Goal: Communication & Community: Answer question/provide support

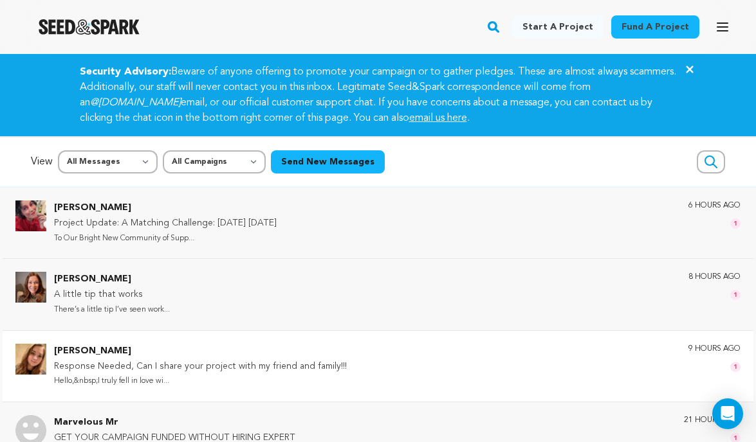
drag, startPoint x: 252, startPoint y: 312, endPoint x: 289, endPoint y: 368, distance: 66.9
click at [342, 364] on div "Emma Martinez Response Needed, Can I share your project with my friend and fami…" at bounding box center [397, 366] width 686 height 45
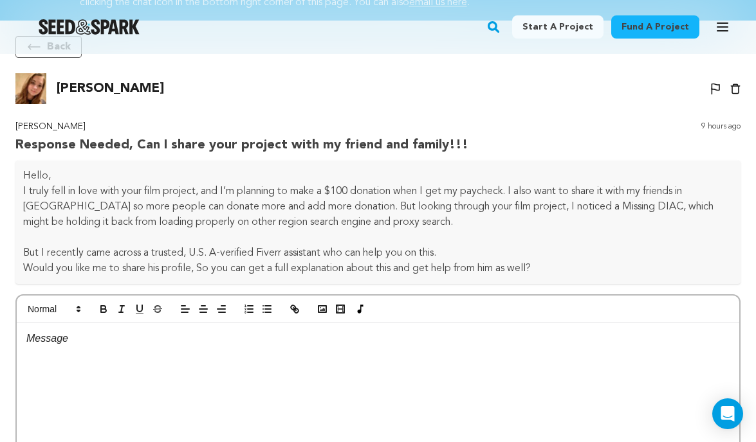
scroll to position [116, 0]
click at [80, 345] on p at bounding box center [377, 338] width 703 height 17
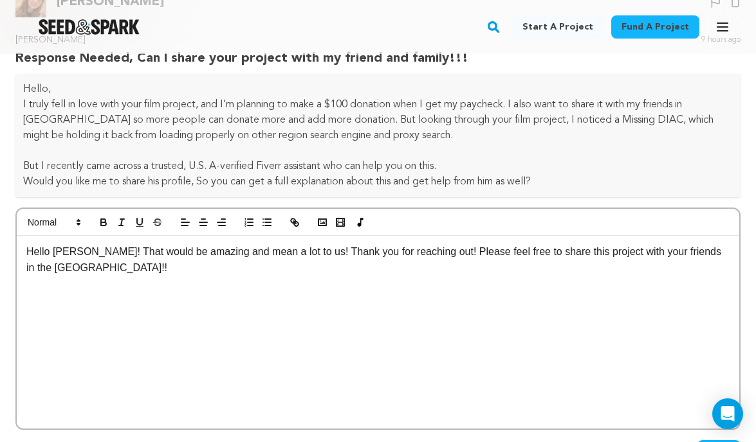
scroll to position [203, 0]
drag, startPoint x: 507, startPoint y: 114, endPoint x: 569, endPoint y: 116, distance: 62.4
click at [569, 116] on p "I truly fell in love with your film project, and I’m planning to make a $100 do…" at bounding box center [377, 119] width 709 height 46
copy p "Missing DIAC"
click at [732, 251] on div "Hello Emma! That would be amazing and mean a lot to us! Thank you for reaching …" at bounding box center [378, 331] width 722 height 193
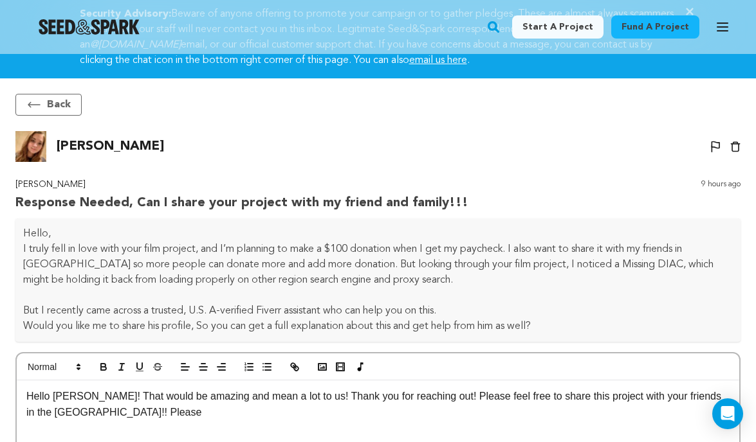
scroll to position [57, 0]
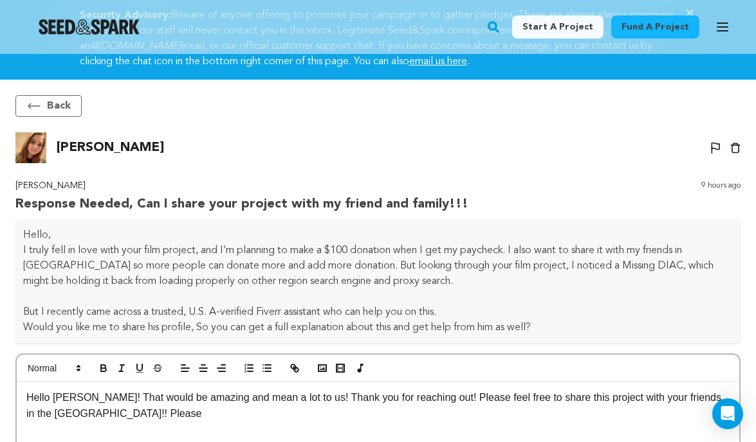
drag, startPoint x: 159, startPoint y: 152, endPoint x: 57, endPoint y: 149, distance: 102.3
click at [57, 149] on div "Emma Martinez Un-block Block user Delete conversation" at bounding box center [378, 147] width 751 height 31
copy p "Emma Martinez"
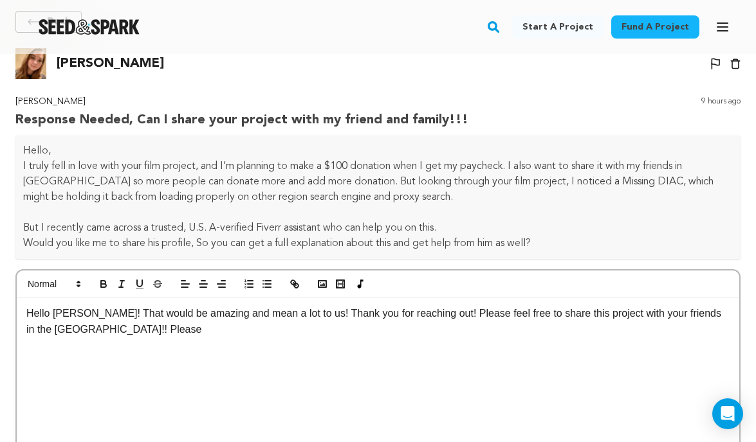
scroll to position [0, 0]
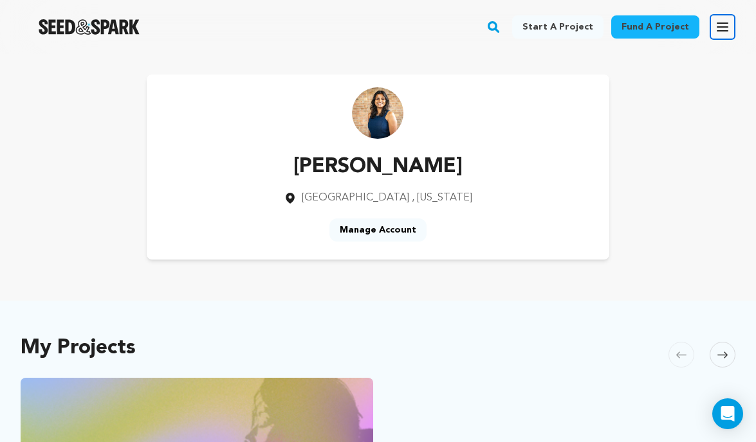
click at [724, 26] on icon "button" at bounding box center [722, 27] width 10 height 8
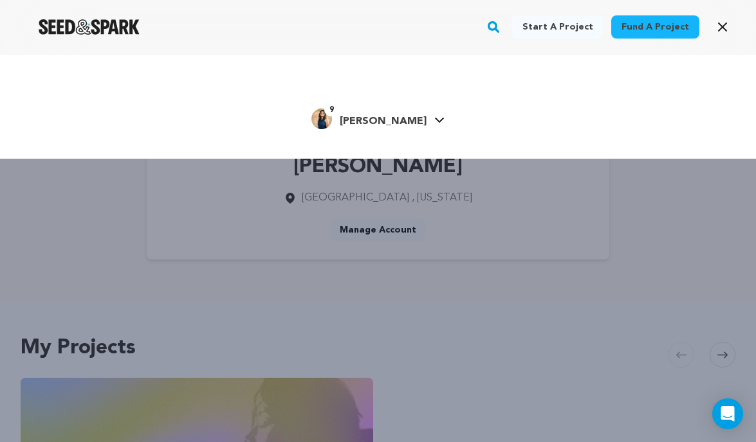
click at [361, 123] on div "9 Niki P." at bounding box center [368, 119] width 115 height 21
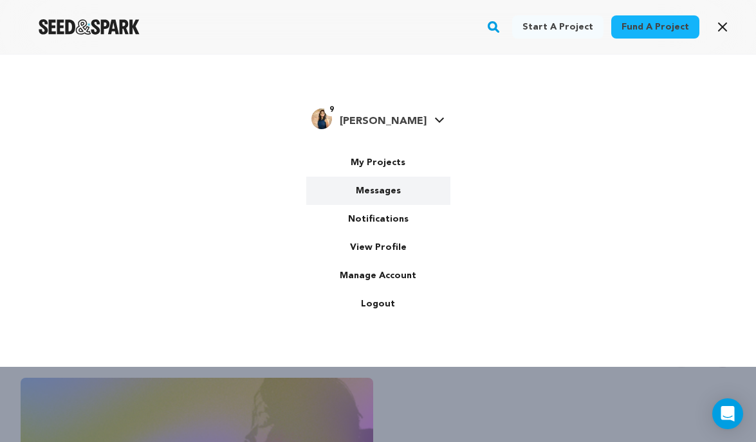
click at [387, 181] on link "Messages" at bounding box center [378, 191] width 144 height 28
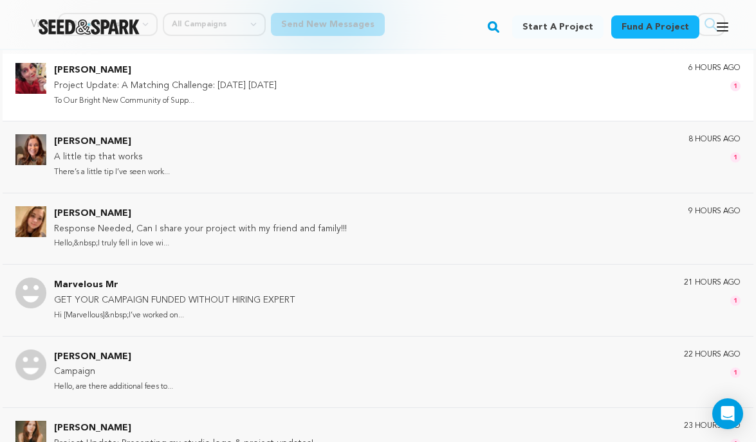
scroll to position [140, 0]
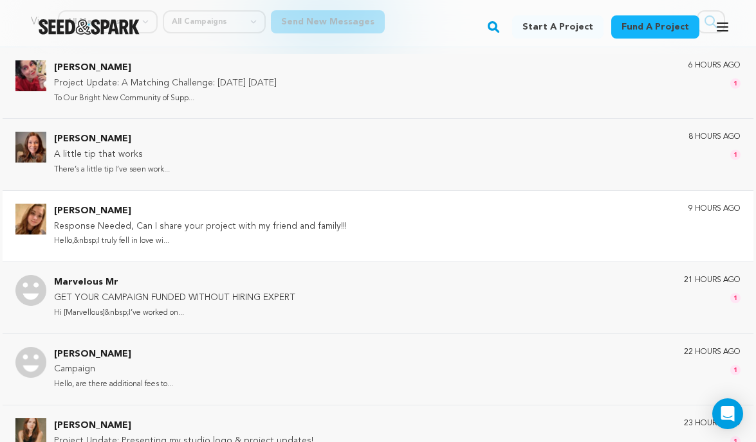
drag, startPoint x: 276, startPoint y: 313, endPoint x: 466, endPoint y: 236, distance: 205.4
click at [466, 237] on div "Siobhan O'Loughlin Project Update: A Matching Challenge: TODAY August 20th To O…" at bounding box center [378, 441] width 756 height 787
click at [417, 77] on div "Siobhan O'Loughlin Project Update: A Matching Challenge: TODAY August 20th To O…" at bounding box center [397, 82] width 686 height 45
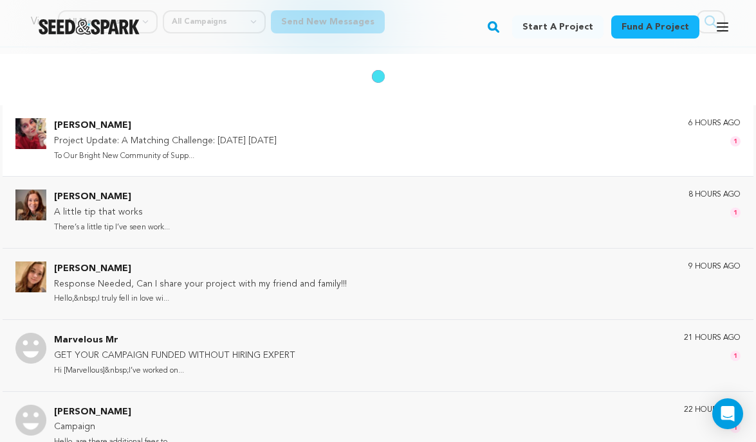
click at [265, 144] on p "Project Update: A Matching Challenge: TODAY August 20th" at bounding box center [165, 141] width 223 height 15
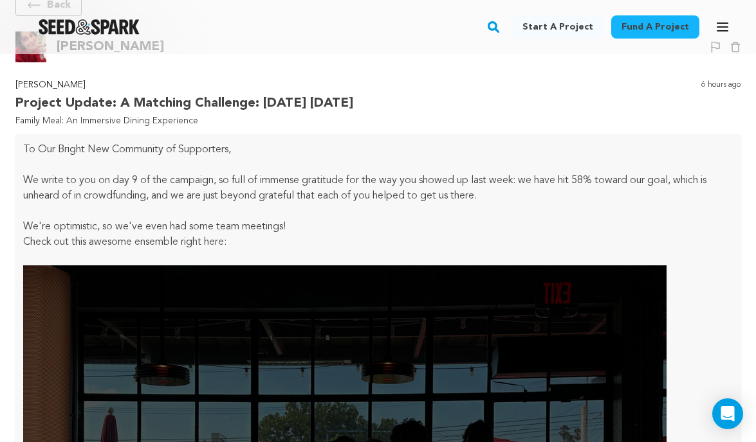
scroll to position [0, 0]
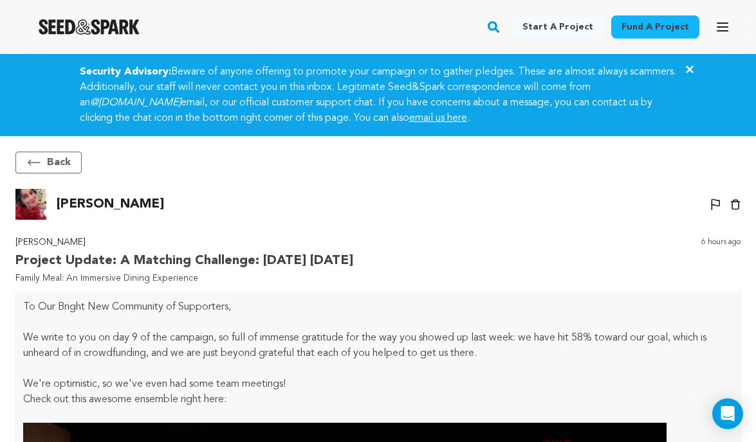
click at [184, 349] on p "We write to you on day 9 of the campaign, so full of immense gratitude for the …" at bounding box center [377, 346] width 709 height 31
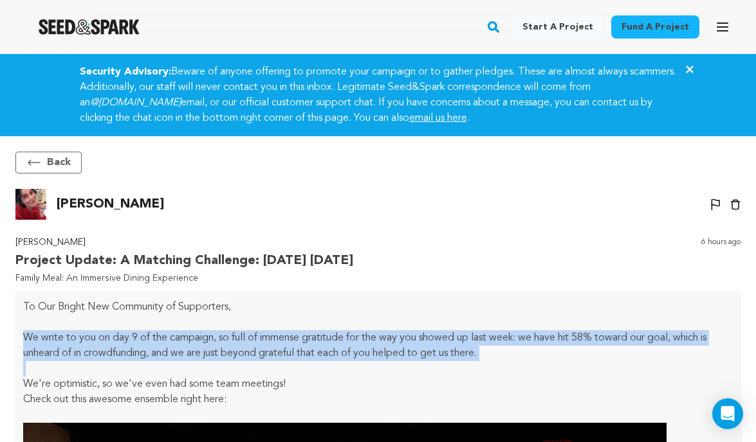
click at [184, 349] on p "We write to you on day 9 of the campaign, so full of immense gratitude for the …" at bounding box center [377, 346] width 709 height 31
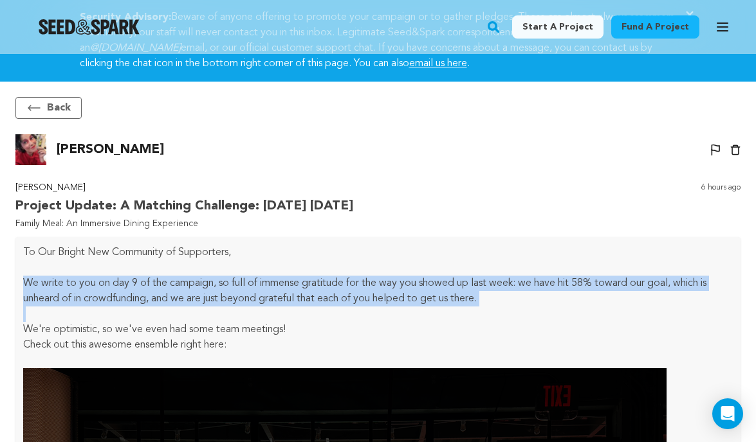
scroll to position [56, 0]
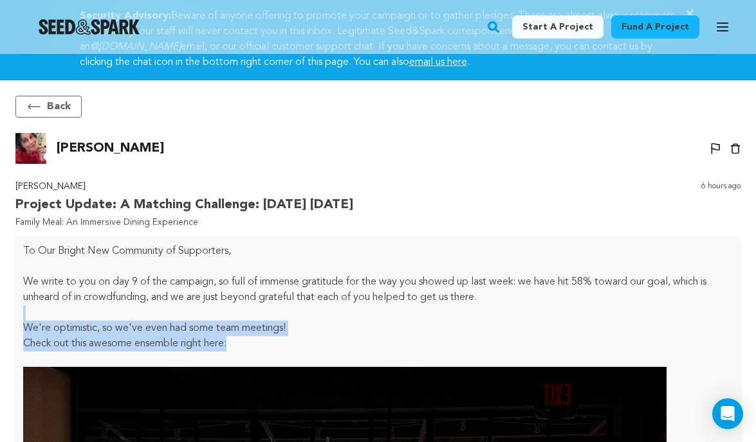
drag, startPoint x: 240, startPoint y: 344, endPoint x: 103, endPoint y: 311, distance: 140.9
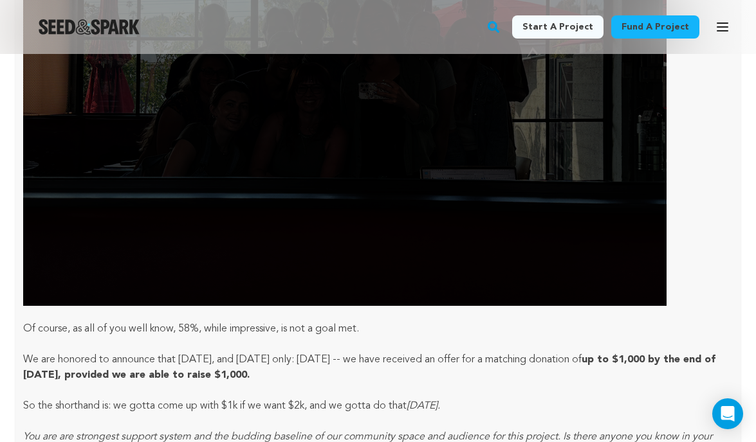
scroll to position [0, 0]
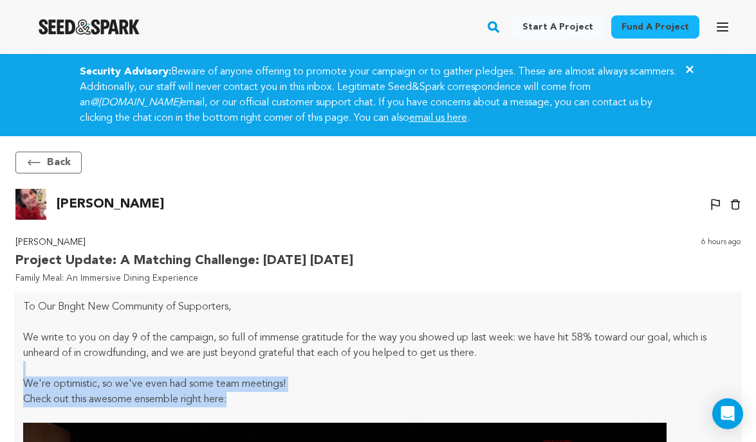
click at [49, 158] on button "Back" at bounding box center [48, 163] width 66 height 22
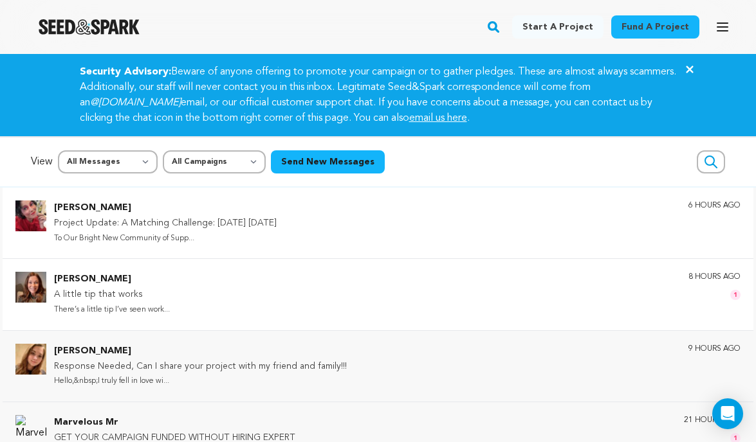
click at [98, 316] on p "There’s a little tip I’ve seen work..." at bounding box center [112, 310] width 116 height 15
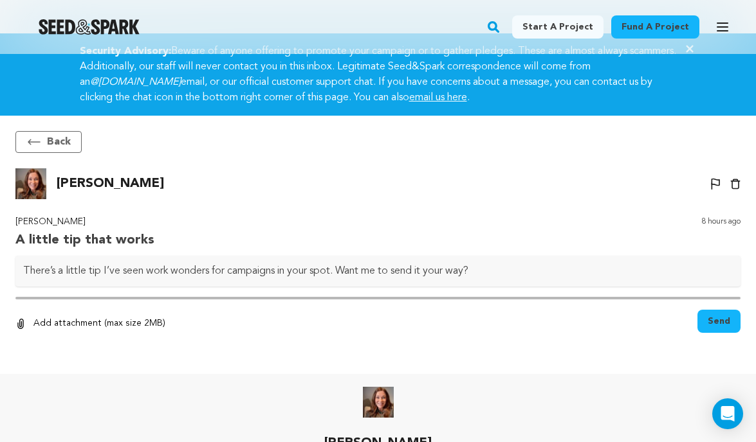
scroll to position [60, 0]
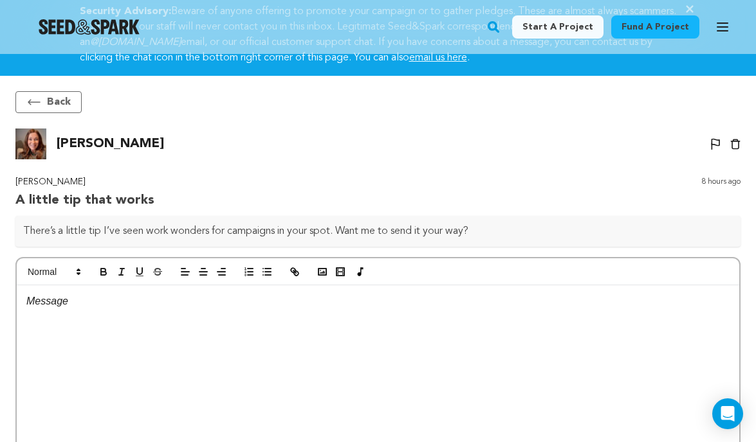
click at [418, 230] on p "There’s a little tip I’ve seen work wonders for campaigns in your spot. Want me…" at bounding box center [377, 231] width 709 height 15
click at [302, 333] on div at bounding box center [378, 382] width 722 height 193
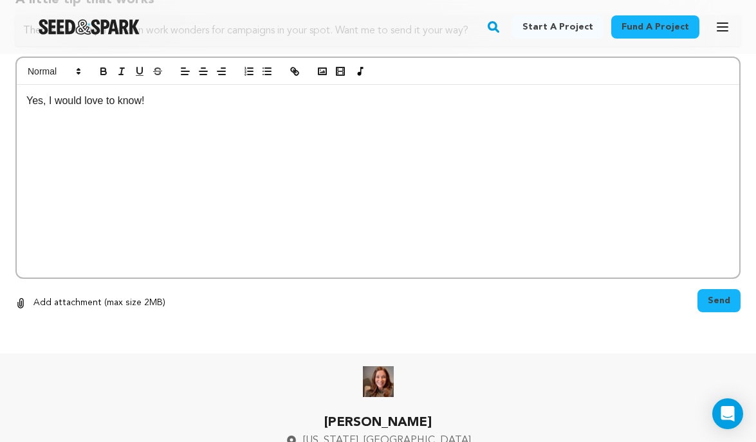
scroll to position [280, 0]
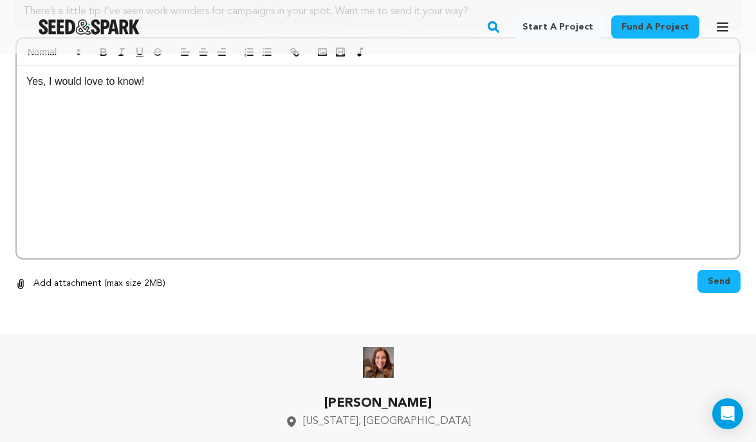
click at [720, 283] on span "Send" at bounding box center [718, 281] width 23 height 13
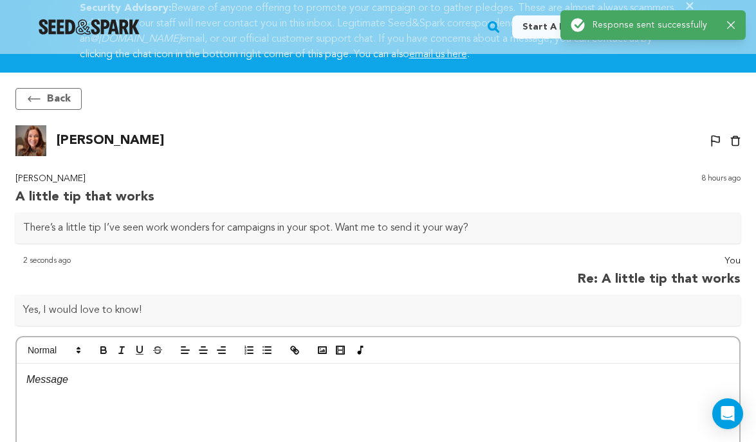
scroll to position [40, 0]
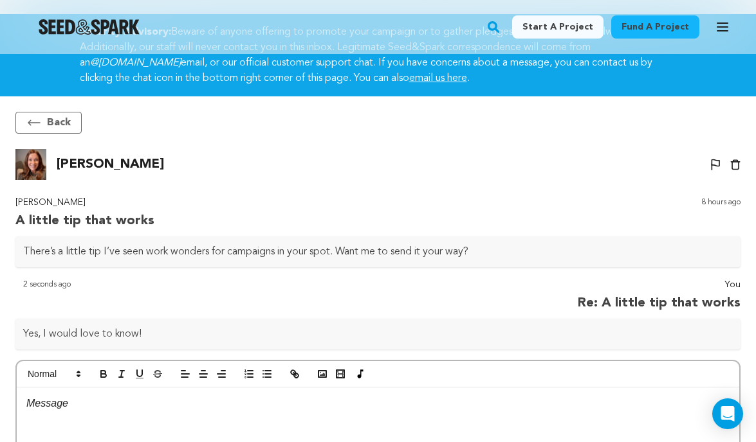
click at [55, 119] on button "Back" at bounding box center [48, 123] width 66 height 22
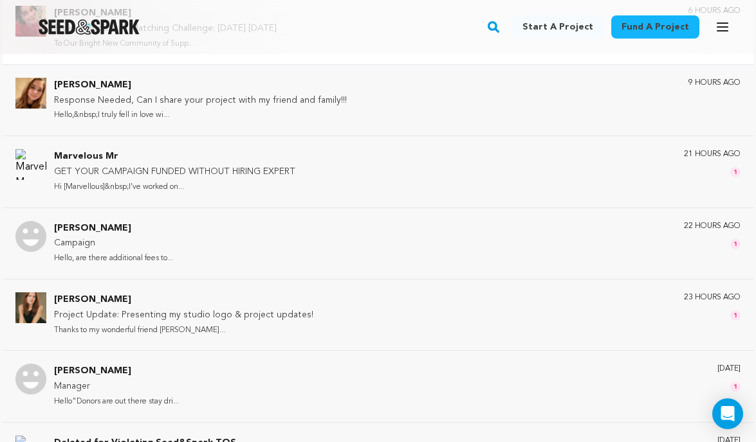
scroll to position [281, 0]
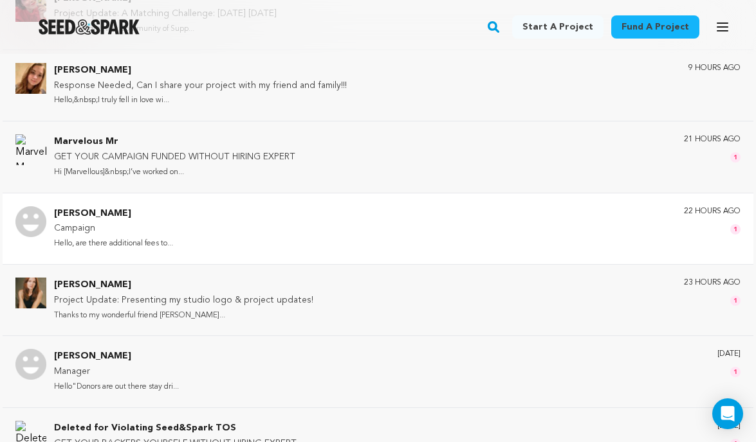
click at [138, 254] on div "Yvette Orrson Campaign Hello, are there additional fees to... 22 hours ago 1" at bounding box center [378, 228] width 751 height 71
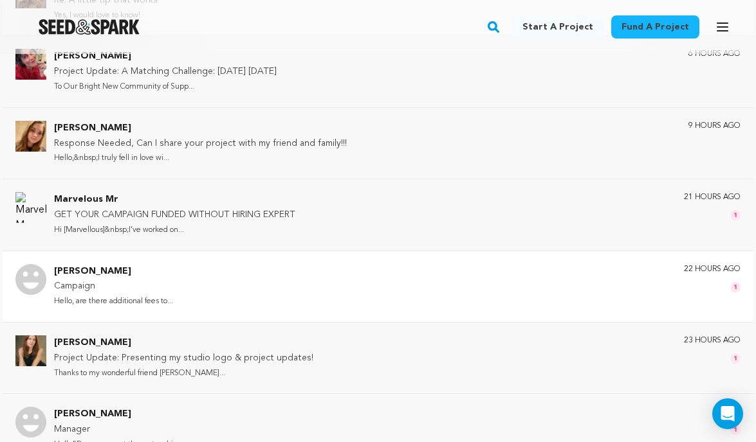
scroll to position [339, 0]
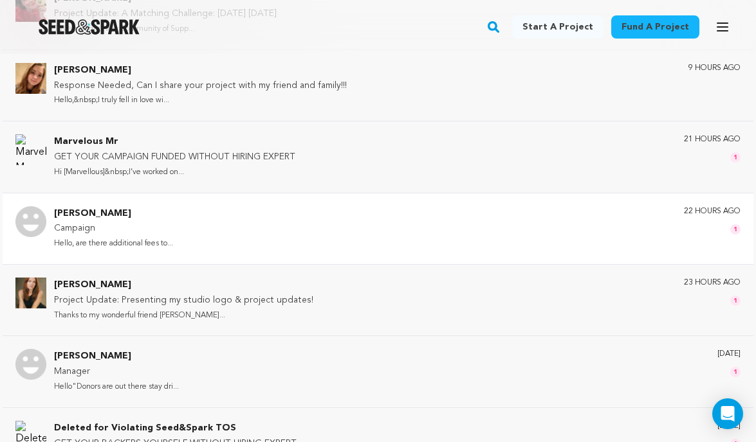
click at [100, 235] on p "Campaign" at bounding box center [113, 228] width 119 height 15
click at [36, 219] on img at bounding box center [30, 221] width 31 height 31
click at [82, 210] on p "[PERSON_NAME]" at bounding box center [113, 213] width 119 height 15
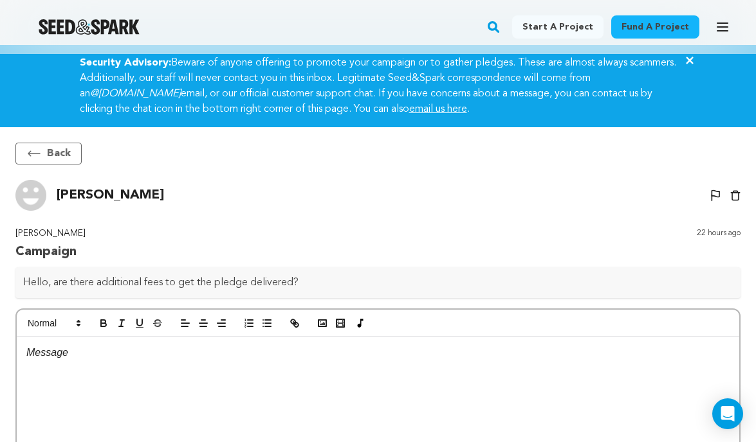
scroll to position [6, 0]
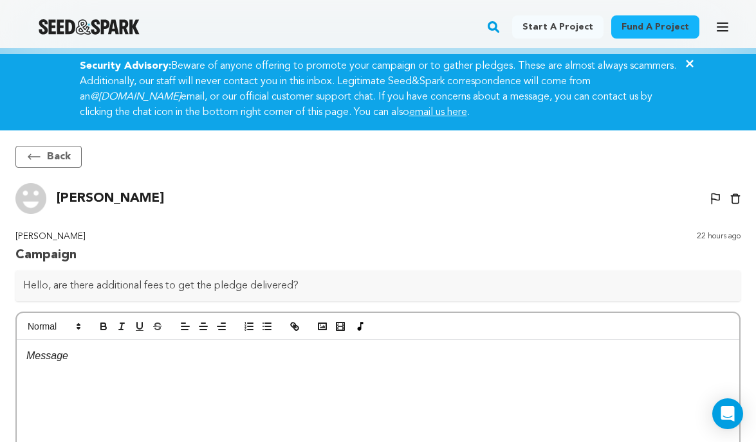
click at [80, 196] on p "[PERSON_NAME]" at bounding box center [110, 198] width 107 height 21
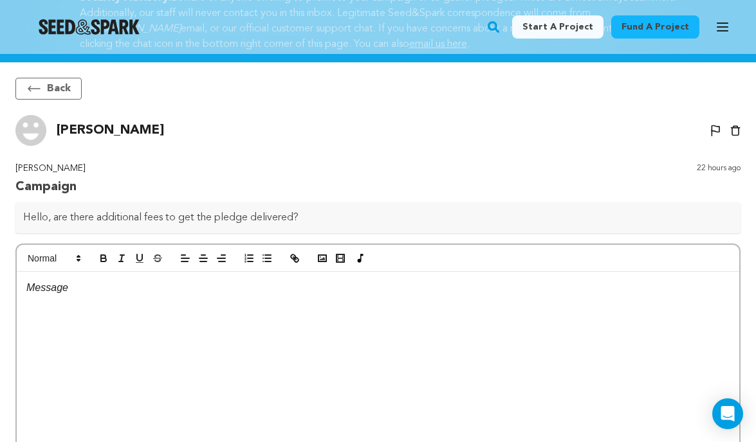
click at [80, 196] on div "Back Yvette Orrson Un-block Block user Delete conversation" at bounding box center [378, 301] width 756 height 478
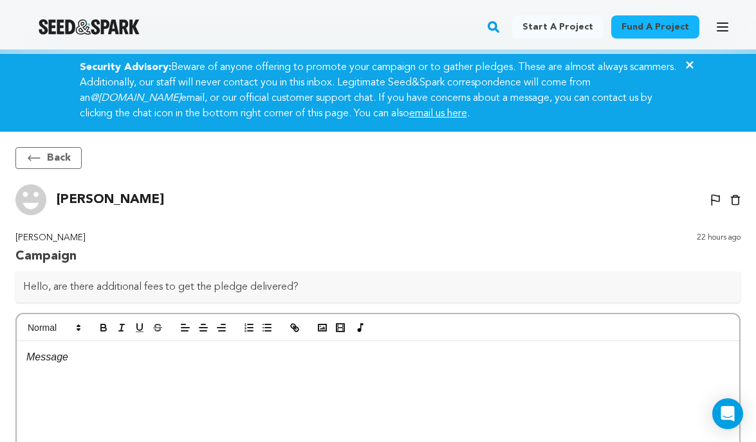
scroll to position [5, 0]
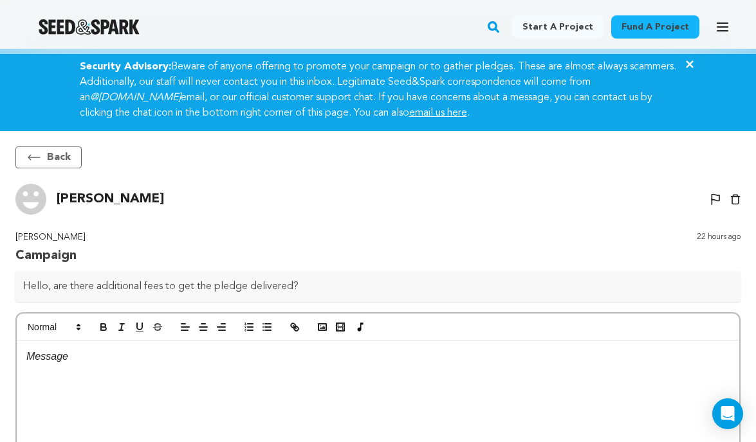
click at [51, 360] on p at bounding box center [377, 357] width 703 height 17
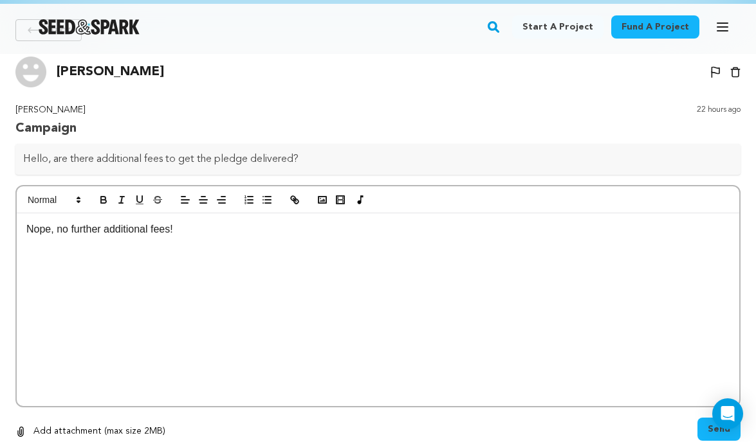
scroll to position [108, 0]
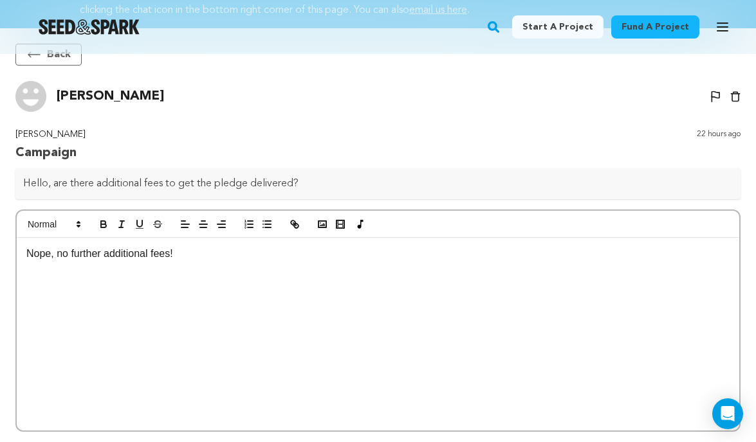
click at [29, 247] on p "Nope, no further additional fees!" at bounding box center [377, 254] width 703 height 17
click at [103, 251] on p "Hi Yvette! Nope, no further additional fees!" at bounding box center [377, 254] width 703 height 17
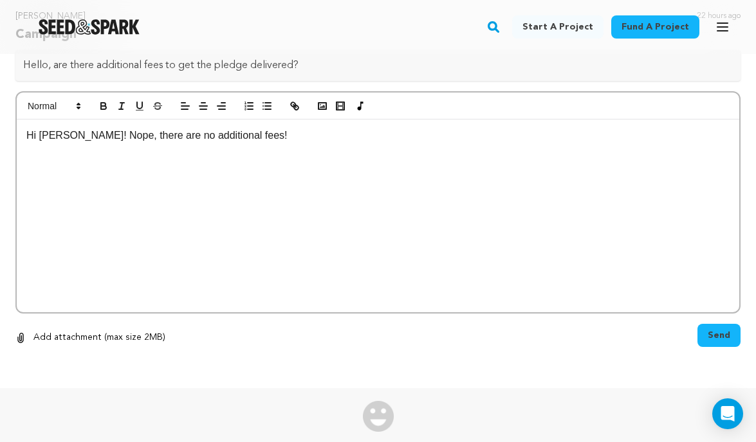
scroll to position [245, 0]
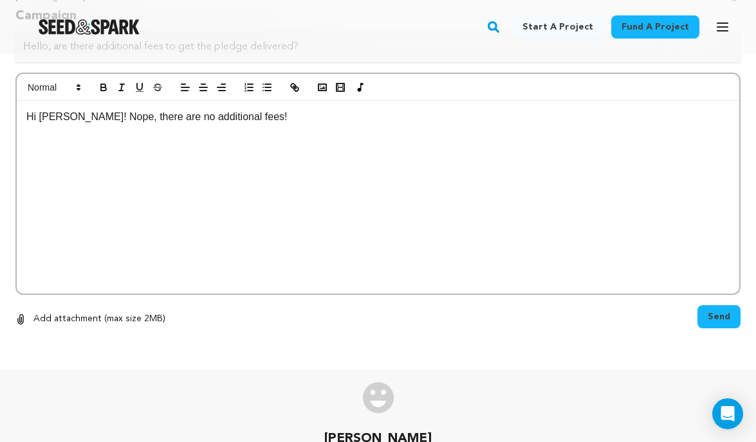
click at [727, 307] on button "Send" at bounding box center [718, 316] width 43 height 23
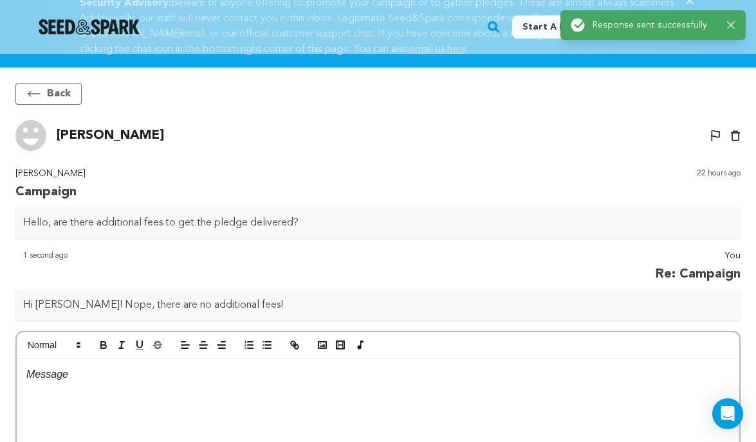
scroll to position [66, 0]
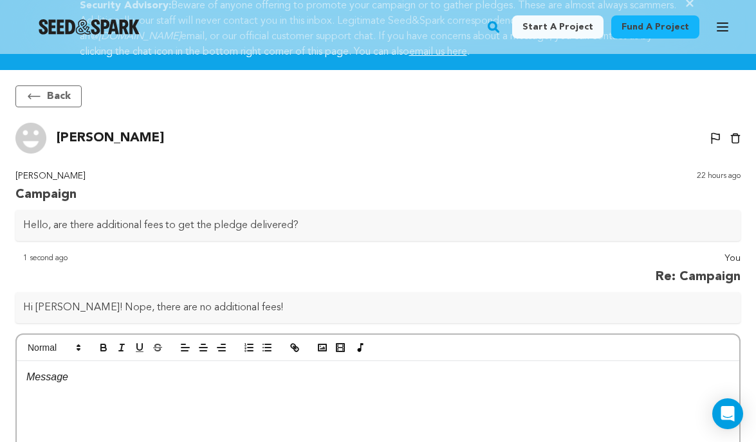
click at [64, 100] on button "Back" at bounding box center [48, 97] width 66 height 22
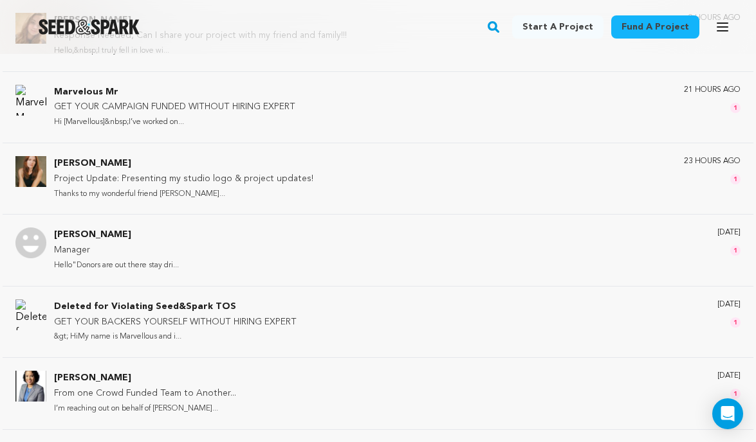
scroll to position [419, 0]
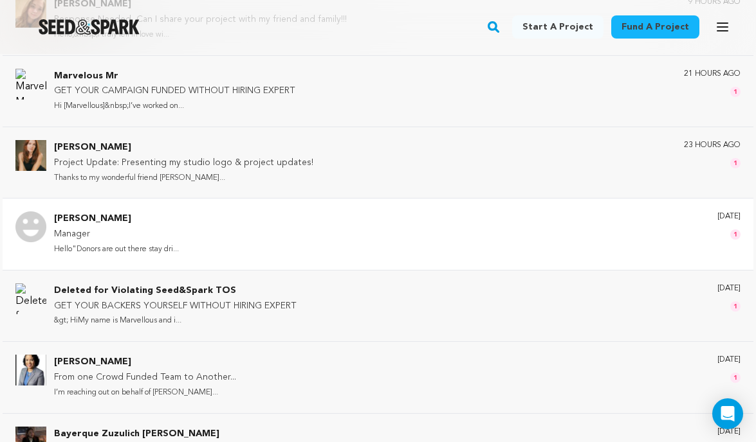
drag, startPoint x: 194, startPoint y: 377, endPoint x: 309, endPoint y: 254, distance: 168.8
click at [309, 254] on div "Yvette Orrson Re: Campaign Hi Yvette! Nope, there are no addit... 1 second ago …" at bounding box center [378, 162] width 756 height 787
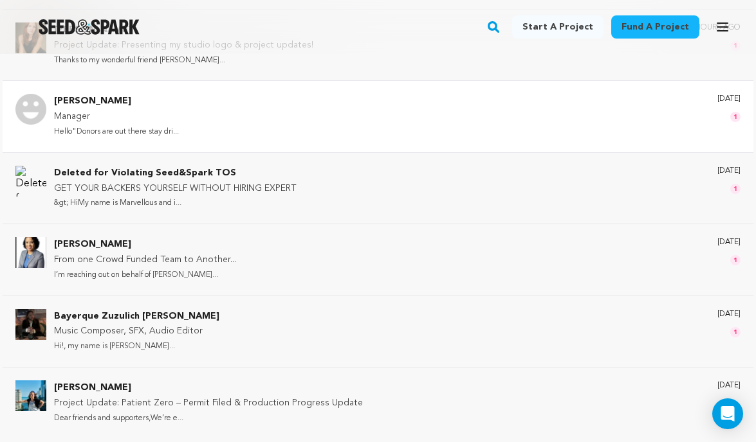
scroll to position [540, 0]
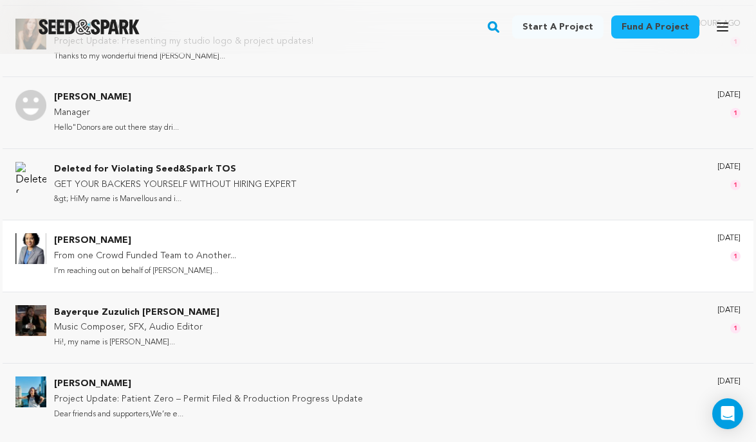
click at [307, 267] on div "Cheryl Warren From one Crowd Funded Team to Another... I’m reaching out on beha…" at bounding box center [397, 255] width 686 height 45
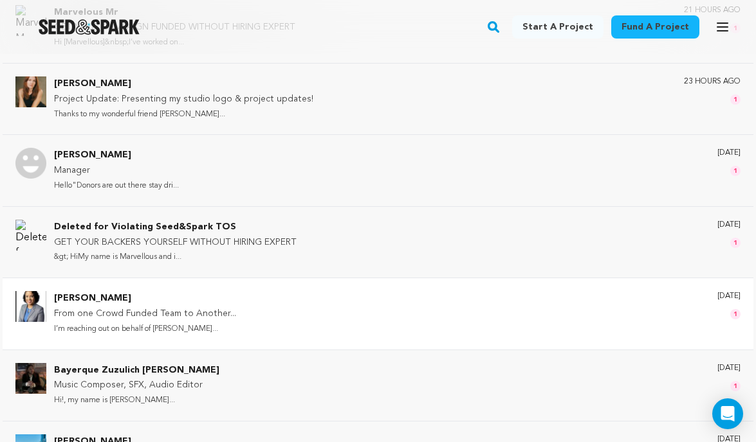
scroll to position [598, 0]
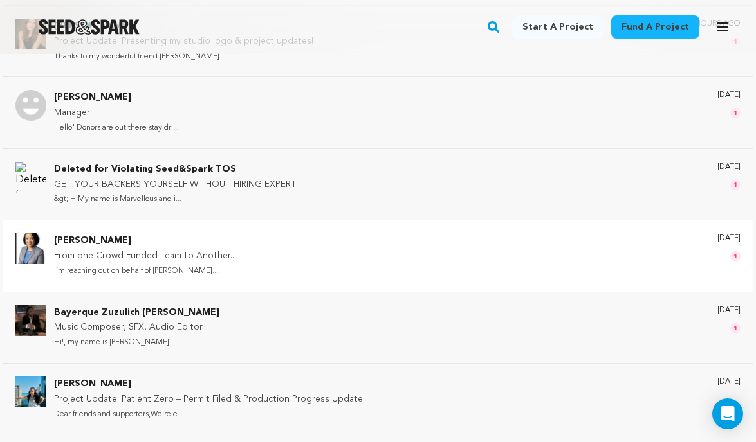
click at [287, 259] on div "Cheryl Warren From one Crowd Funded Team to Another... I’m reaching out on beha…" at bounding box center [397, 255] width 686 height 45
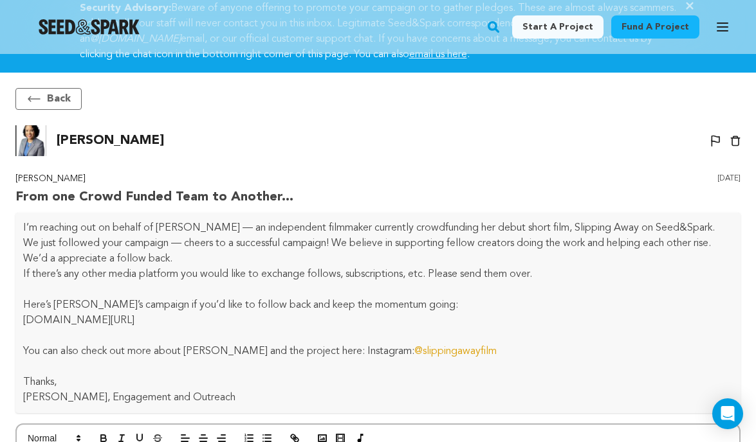
scroll to position [61, 0]
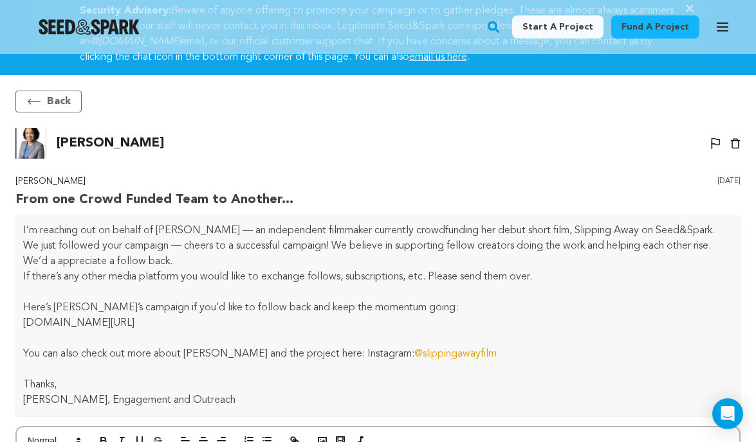
click at [414, 351] on link "@slippingawayfilm" at bounding box center [455, 354] width 82 height 10
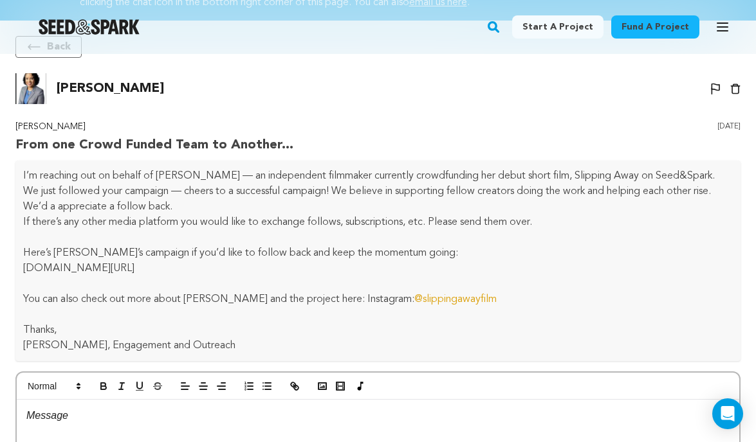
scroll to position [114, 0]
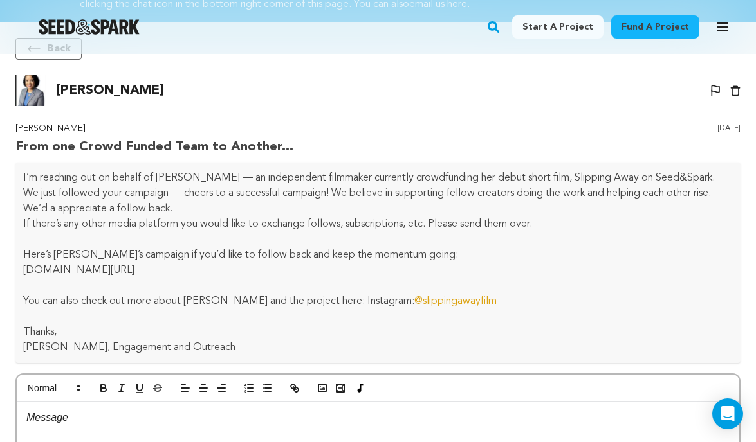
drag, startPoint x: 238, startPoint y: 264, endPoint x: 11, endPoint y: 271, distance: 227.1
click at [10, 272] on div "Cheryl Warren From one Crowd Funded Team to Another... 2 days ago I’m reaching …" at bounding box center [378, 396] width 751 height 549
copy p "SeedandSpark.com/fund/slipping-away#story"
click at [77, 412] on p at bounding box center [377, 418] width 703 height 17
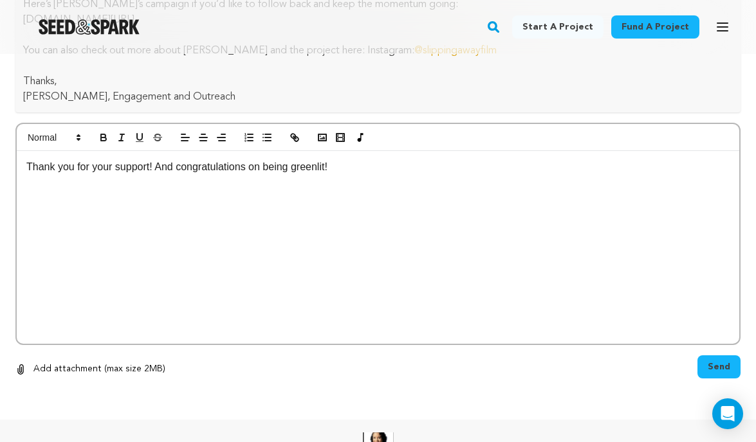
scroll to position [368, 0]
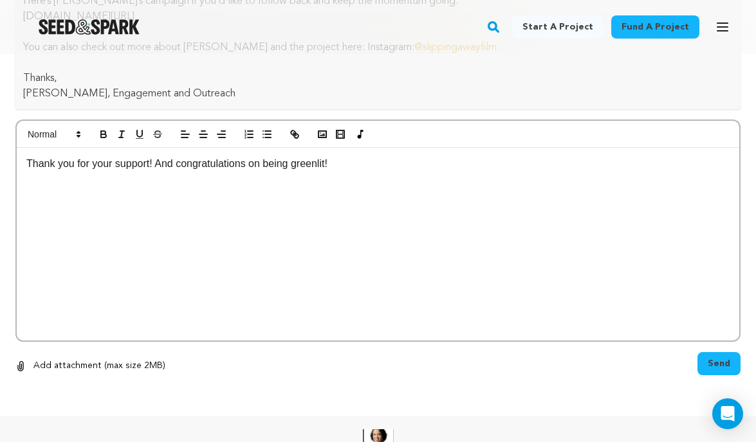
click at [695, 364] on div "0 % 0 % Add attachment (max size 2MB) Remove" at bounding box center [377, 366] width 725 height 28
click at [711, 364] on span "Send" at bounding box center [718, 364] width 23 height 13
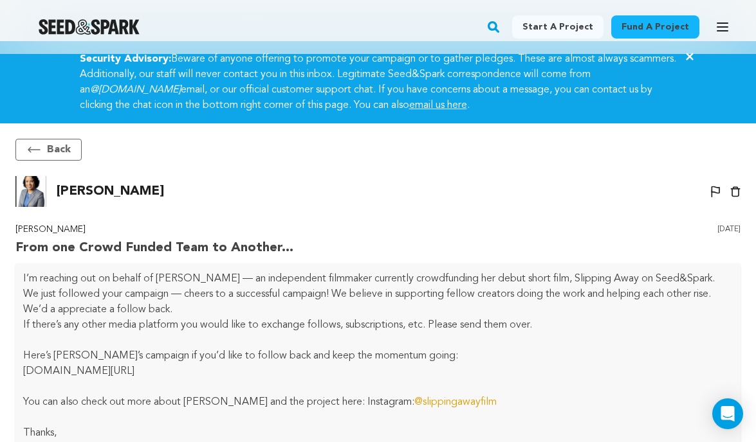
scroll to position [12, 0]
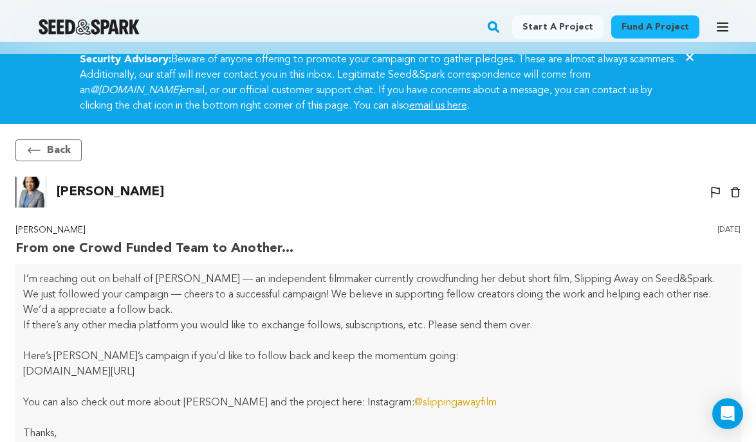
click at [66, 150] on button "Back" at bounding box center [48, 151] width 66 height 22
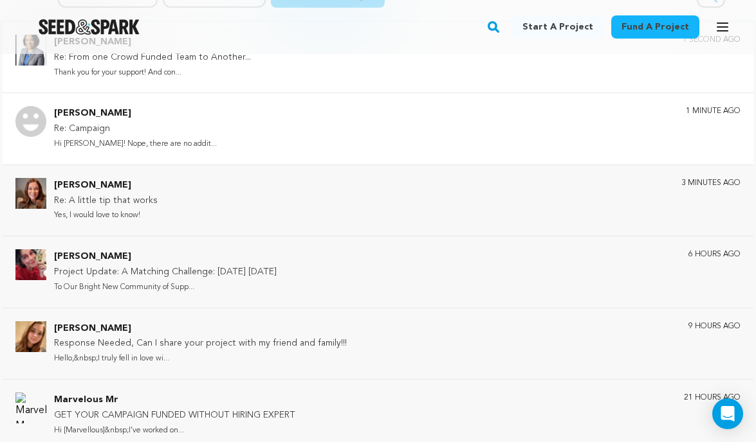
scroll to position [169, 0]
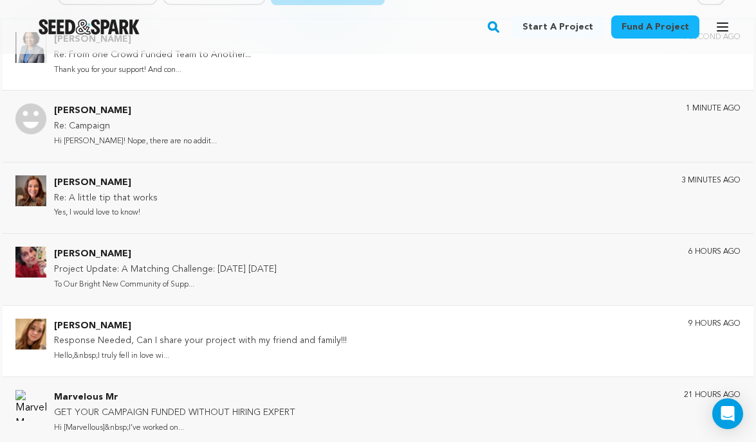
click at [165, 332] on p "[PERSON_NAME]" at bounding box center [200, 326] width 293 height 15
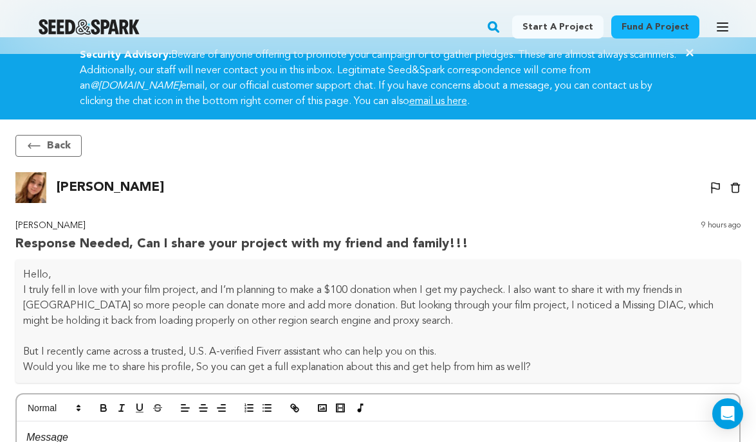
scroll to position [14, 0]
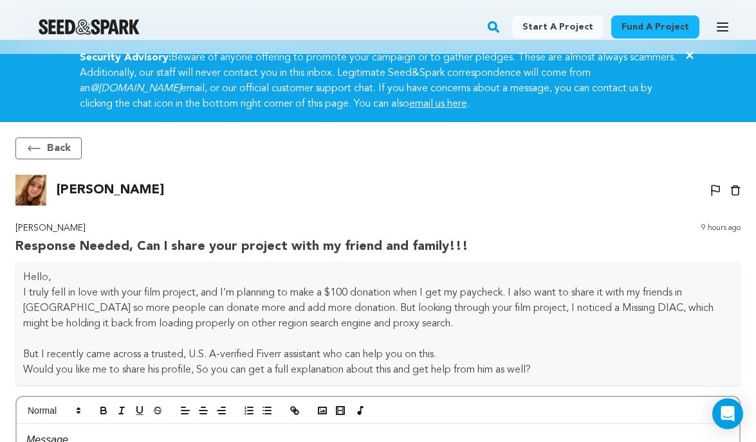
click at [64, 149] on button "Back" at bounding box center [48, 149] width 66 height 22
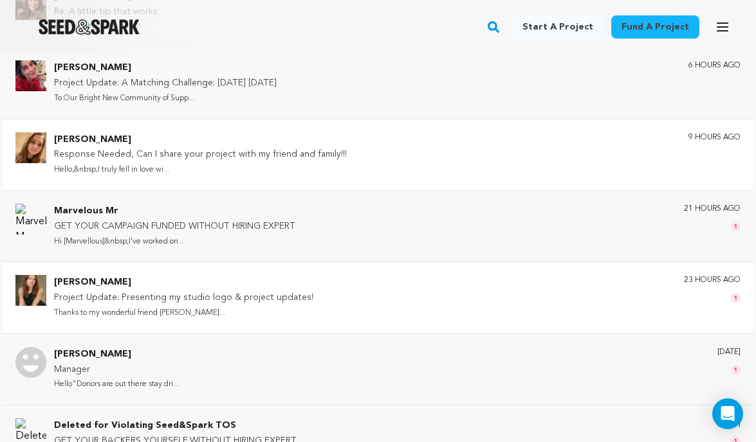
scroll to position [0, 0]
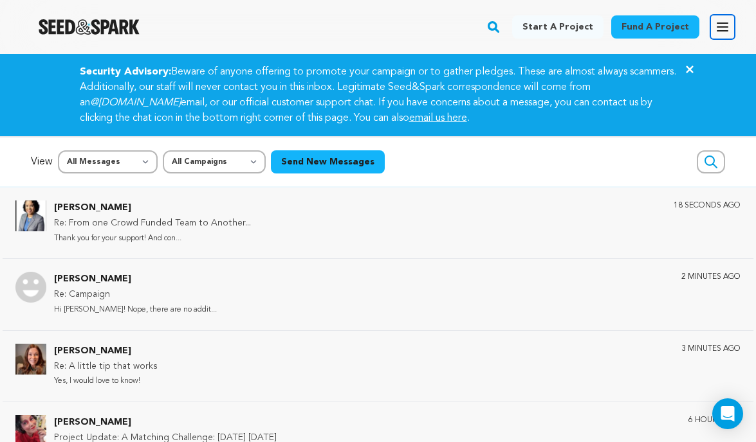
click at [718, 26] on icon "button" at bounding box center [722, 27] width 10 height 8
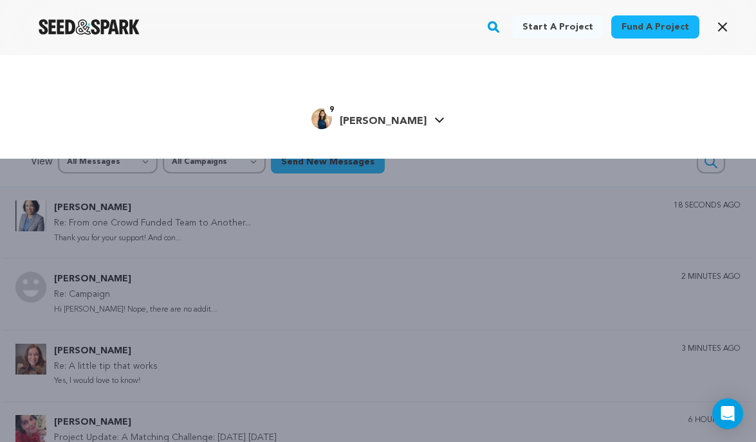
click at [401, 113] on link "9 Niki P. Niki P." at bounding box center [377, 117] width 133 height 23
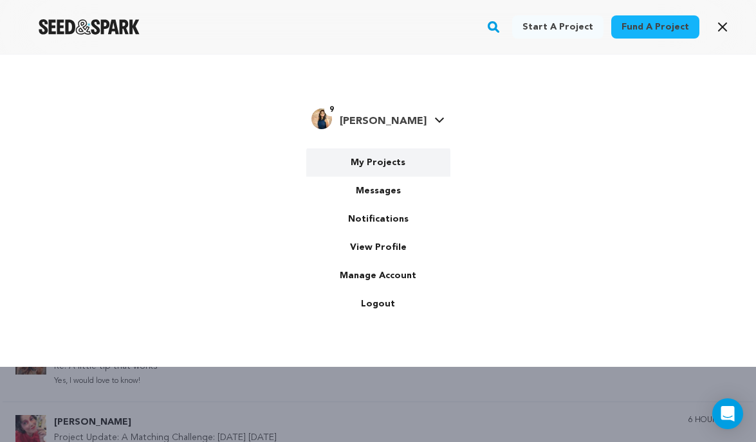
click at [388, 156] on link "My Projects" at bounding box center [378, 163] width 144 height 28
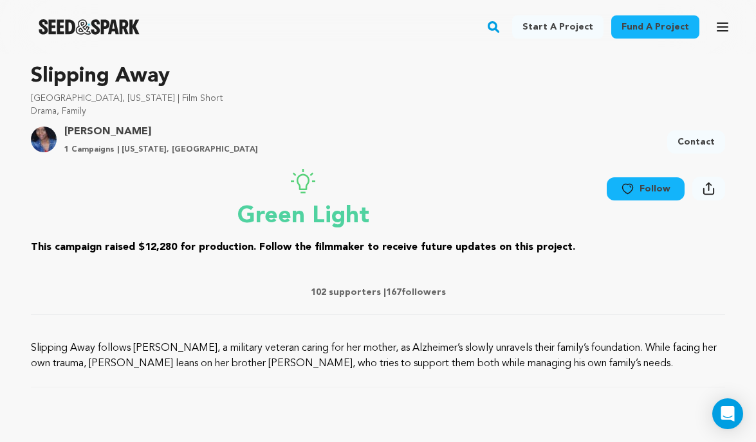
scroll to position [392, 0]
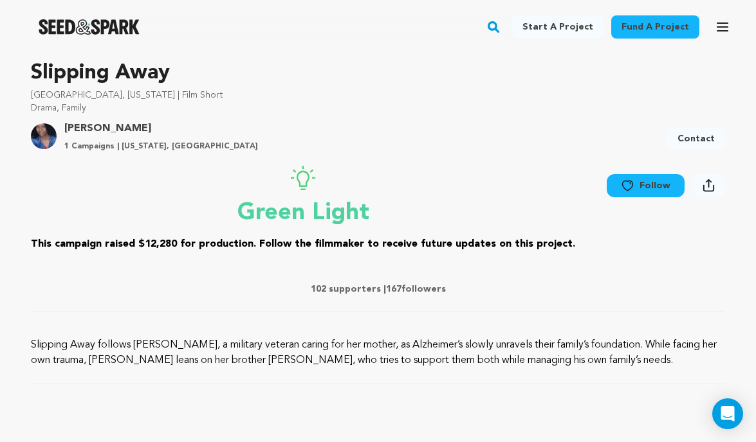
click at [631, 183] on icon at bounding box center [628, 185] width 14 height 13
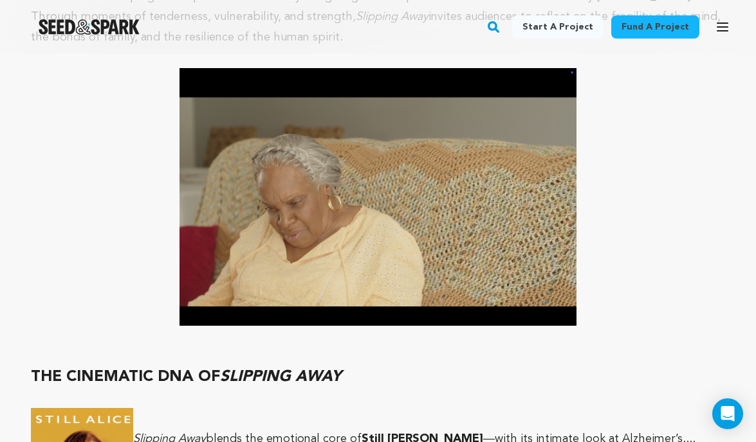
scroll to position [1683, 0]
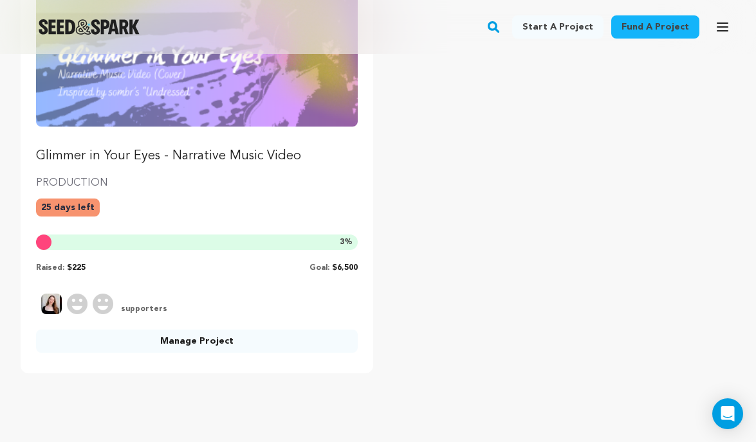
scroll to position [242, 0]
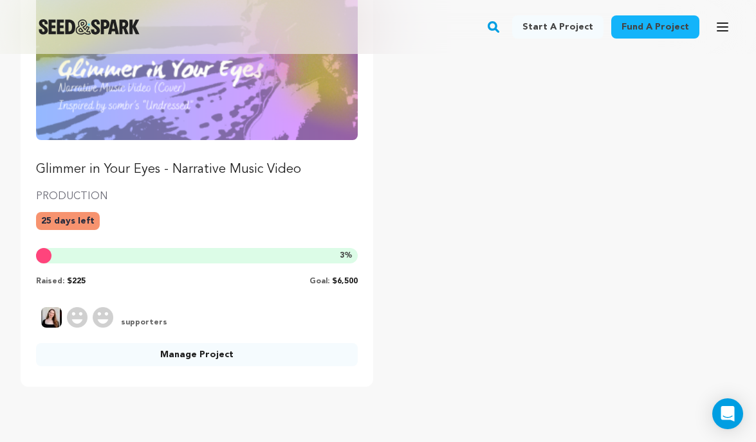
click at [256, 170] on p "Glimmer in Your Eyes - Narrative Music Video" at bounding box center [197, 170] width 322 height 18
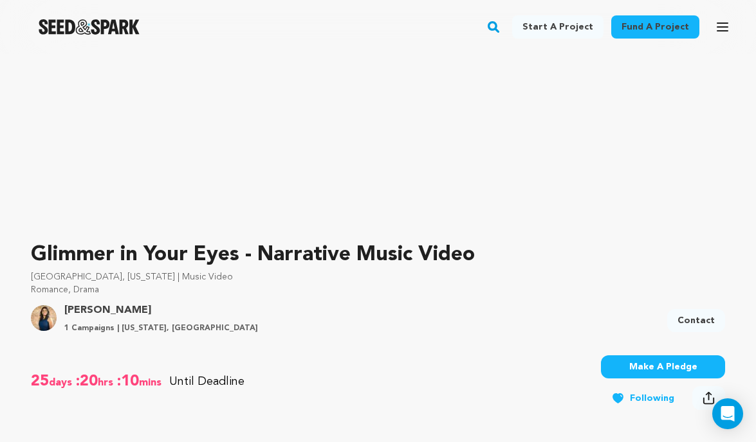
scroll to position [391, 0]
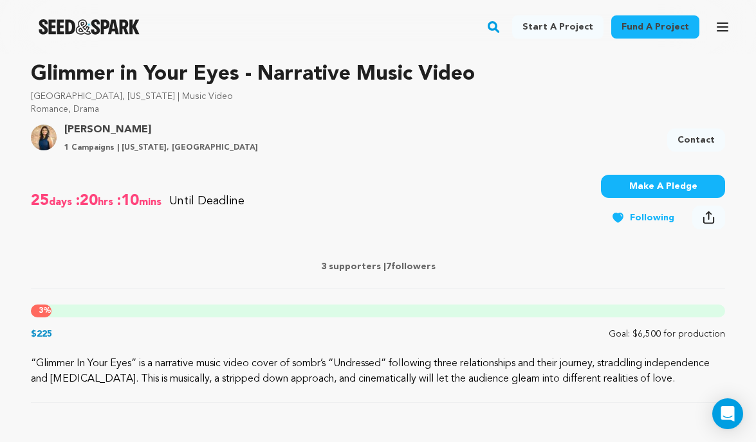
click at [703, 187] on button "Make A Pledge" at bounding box center [663, 186] width 124 height 23
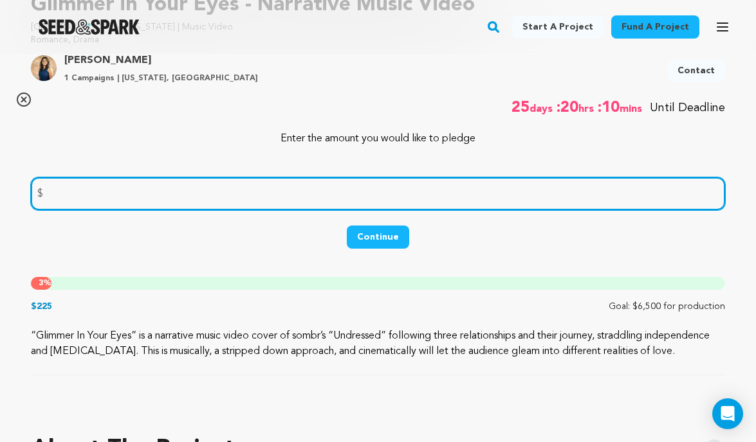
scroll to position [467, 0]
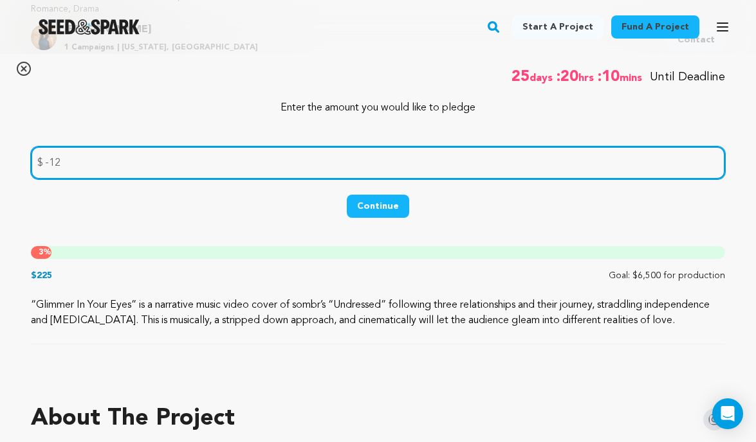
type input "-13"
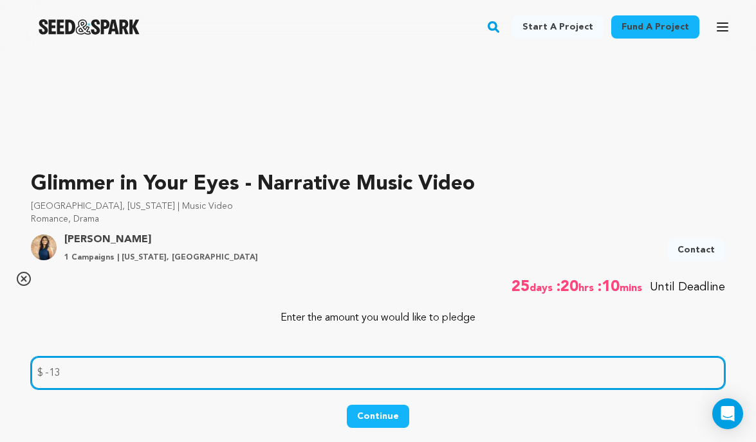
scroll to position [280, 0]
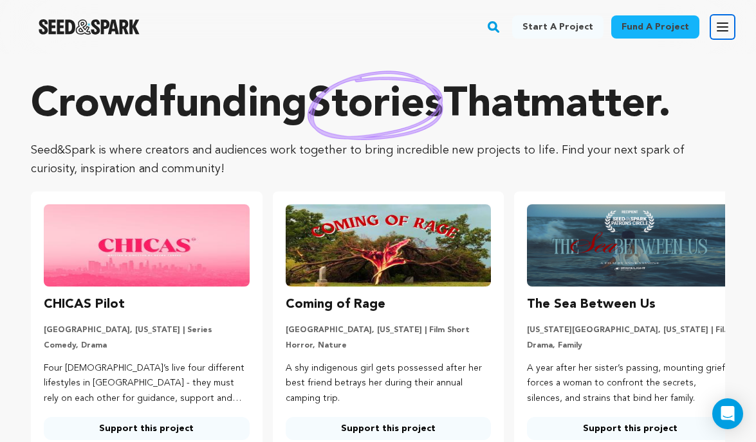
click at [720, 32] on icon "button" at bounding box center [722, 26] width 15 height 15
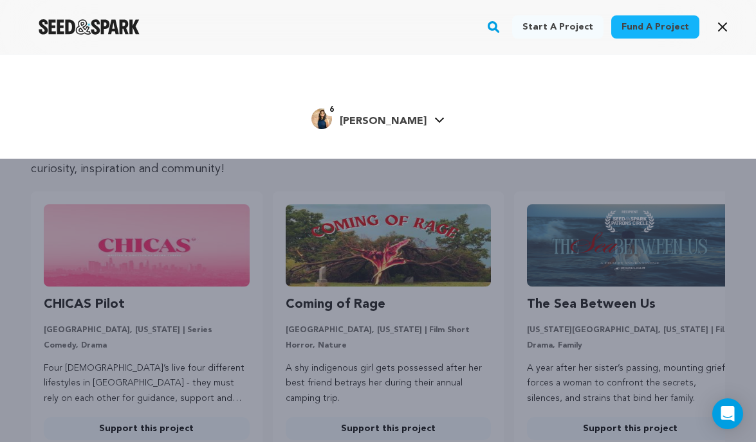
click at [404, 118] on link "6 [PERSON_NAME] [PERSON_NAME]" at bounding box center [377, 117] width 133 height 23
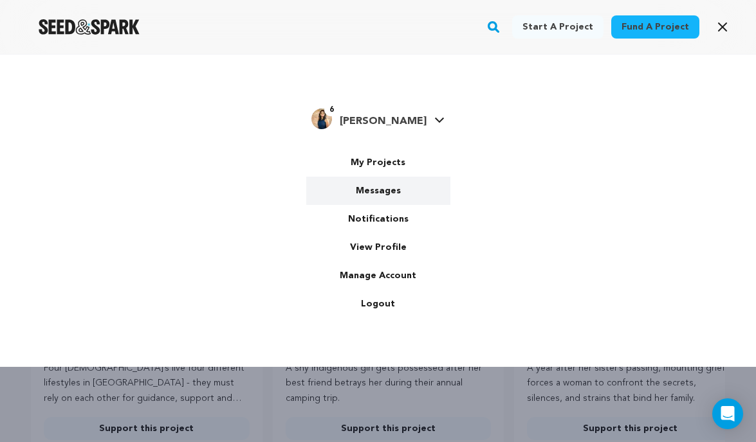
click at [385, 184] on link "Messages" at bounding box center [378, 191] width 144 height 28
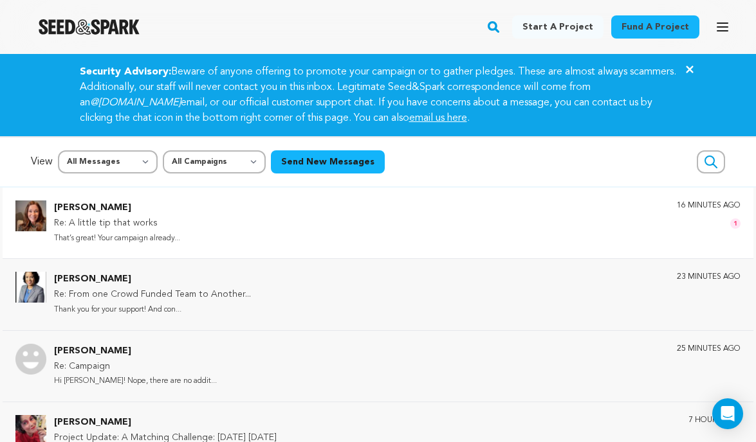
click at [217, 224] on div "[PERSON_NAME] Re: A little tip that works That’s great! Your campaign already..…" at bounding box center [397, 223] width 686 height 45
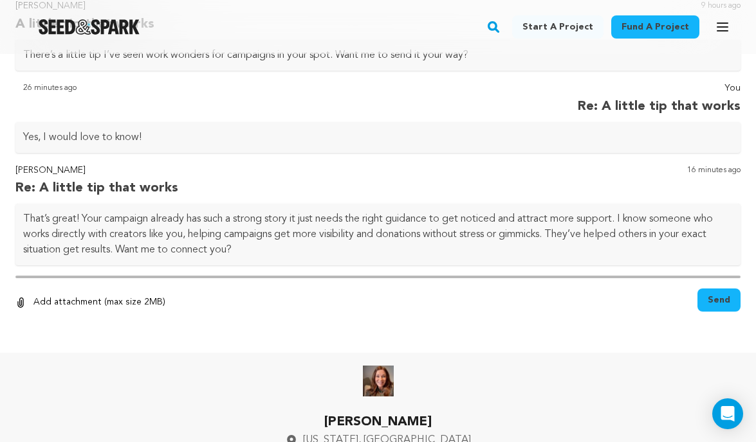
scroll to position [255, 0]
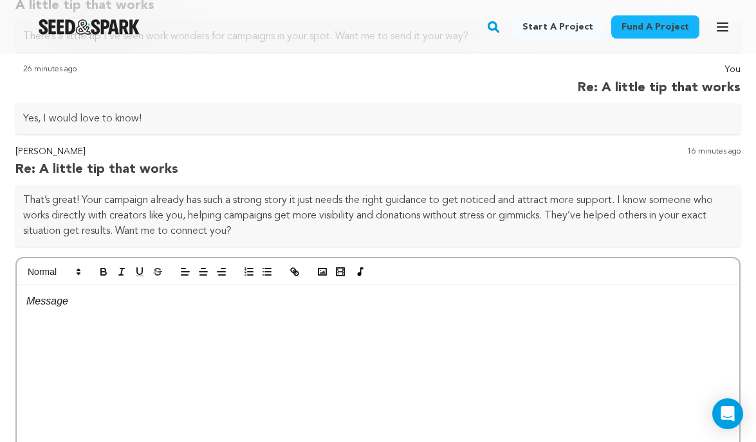
click at [107, 376] on div at bounding box center [378, 382] width 722 height 193
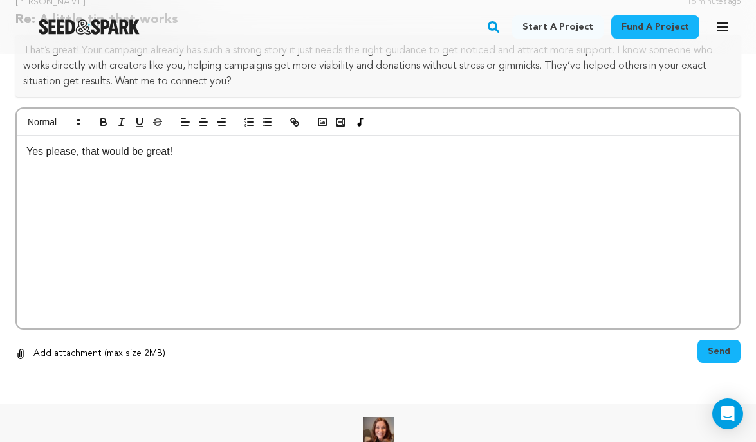
scroll to position [407, 0]
click at [712, 353] on span "Send" at bounding box center [718, 349] width 23 height 13
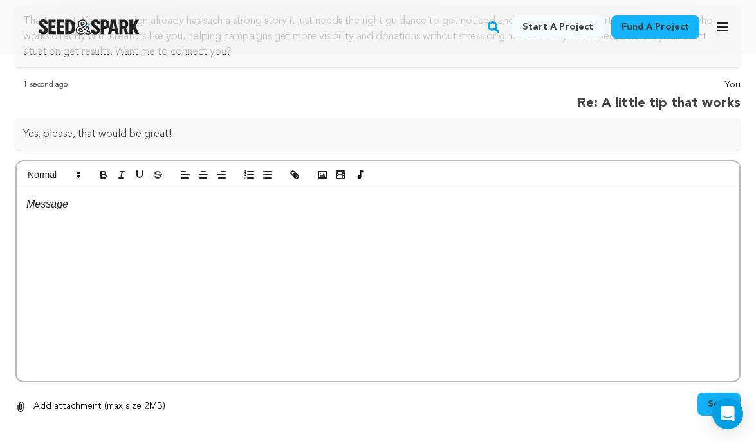
scroll to position [558, 0]
